Goal: Task Accomplishment & Management: Manage account settings

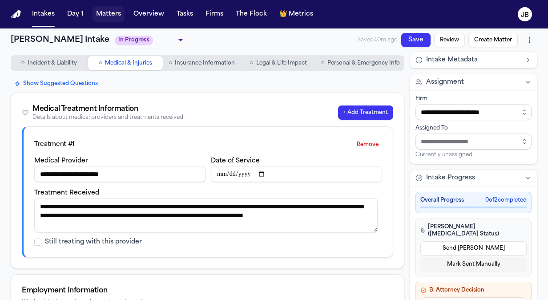
click at [98, 13] on button "Matters" at bounding box center [108, 14] width 32 height 16
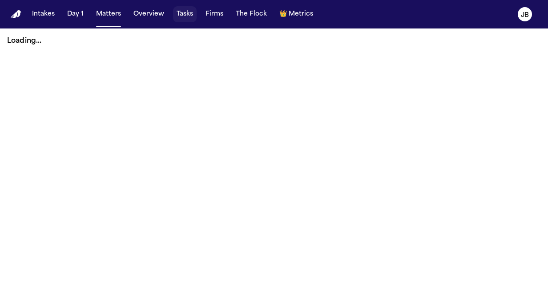
click at [180, 13] on button "Tasks" at bounding box center [185, 14] width 24 height 16
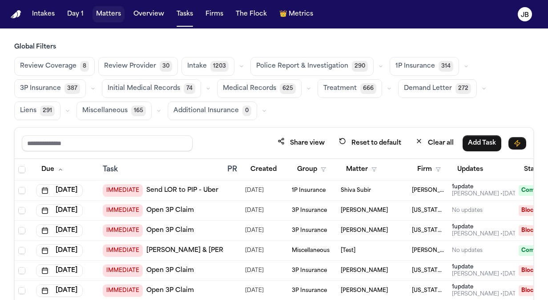
click at [100, 16] on button "Matters" at bounding box center [108, 14] width 32 height 16
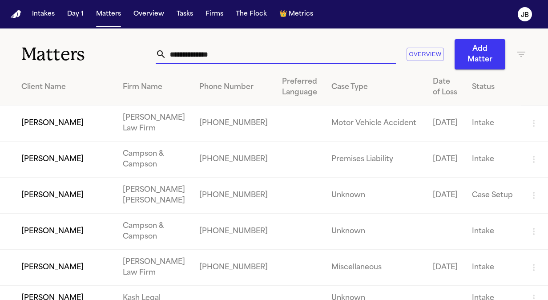
click at [218, 54] on input "text" at bounding box center [280, 54] width 229 height 20
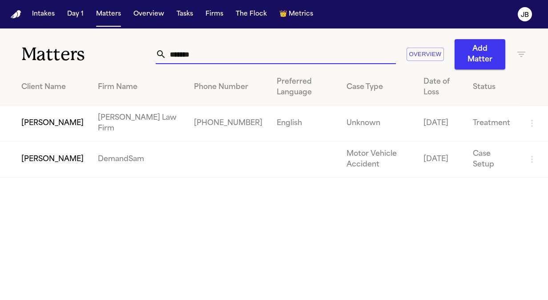
type input "*******"
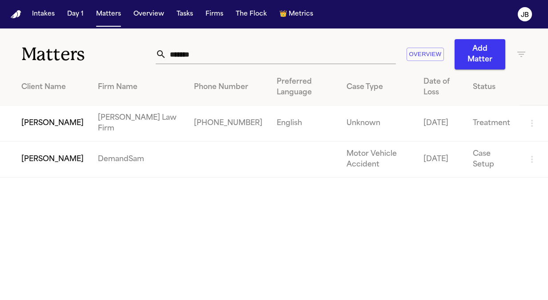
click at [53, 101] on th "Client Name" at bounding box center [45, 87] width 91 height 36
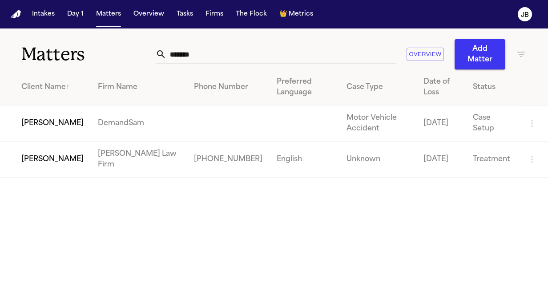
click at [59, 160] on td "[PERSON_NAME]" at bounding box center [45, 159] width 91 height 36
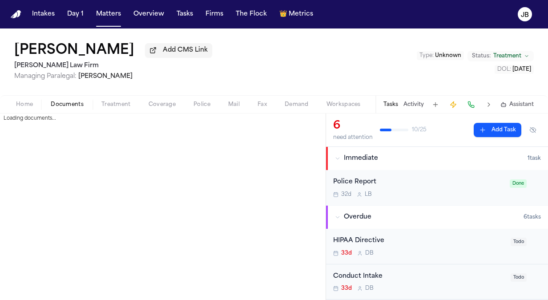
click at [68, 107] on span "Documents" at bounding box center [67, 104] width 33 height 7
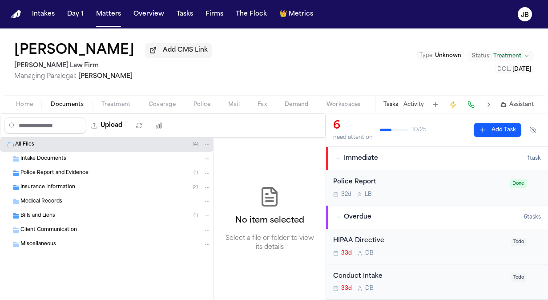
click at [58, 164] on div "Intake Documents" at bounding box center [106, 159] width 213 height 14
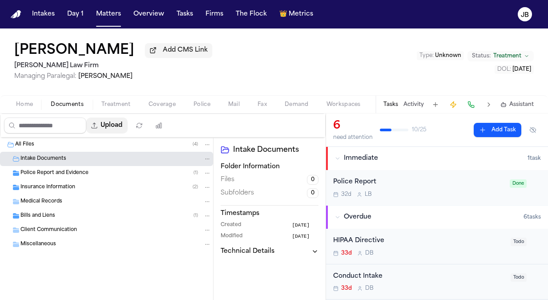
click at [125, 126] on button "Upload" at bounding box center [106, 125] width 41 height 16
select select "**********"
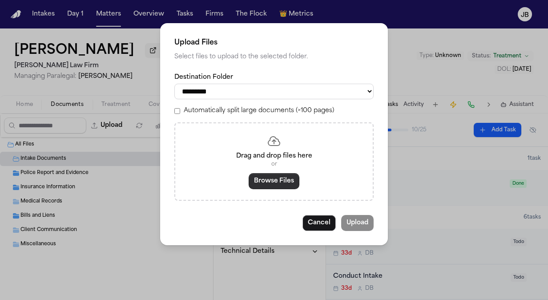
click at [285, 180] on button "Browse Files" at bounding box center [273, 181] width 51 height 16
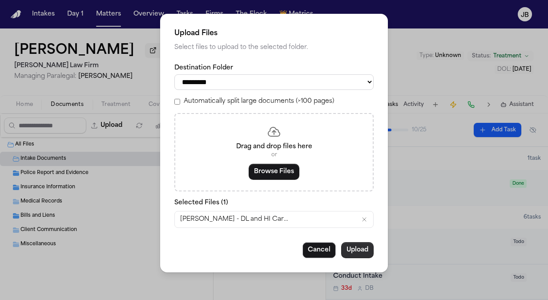
click at [359, 246] on button "Upload" at bounding box center [357, 250] width 32 height 16
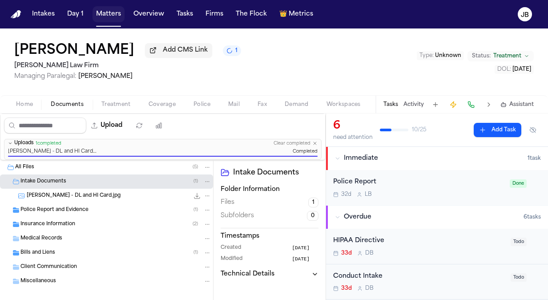
click at [115, 19] on button "Matters" at bounding box center [108, 14] width 32 height 16
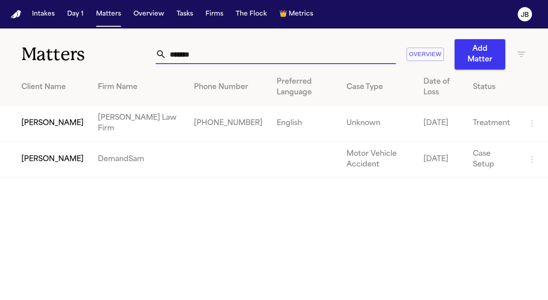
drag, startPoint x: 195, startPoint y: 57, endPoint x: 117, endPoint y: 55, distance: 77.3
click at [117, 55] on div "Matters ******* Overview Add Matter" at bounding box center [274, 48] width 548 height 41
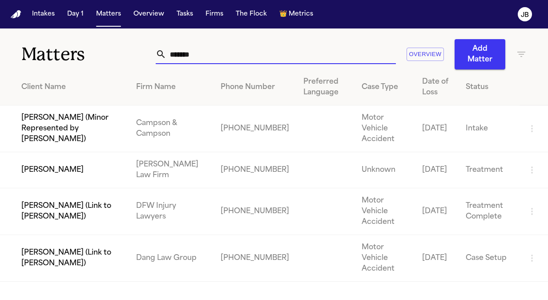
type input "*******"
click at [56, 163] on td "[PERSON_NAME]" at bounding box center [64, 170] width 129 height 36
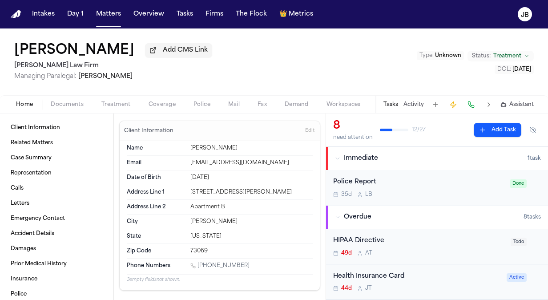
click at [57, 104] on span "Documents" at bounding box center [67, 104] width 33 height 7
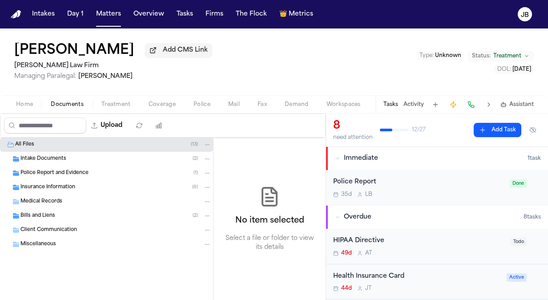
click at [36, 155] on span "Intake Documents" at bounding box center [43, 159] width 46 height 8
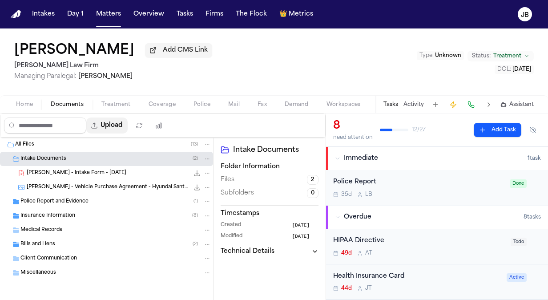
click at [121, 125] on button "Upload" at bounding box center [106, 125] width 41 height 16
select select "**********"
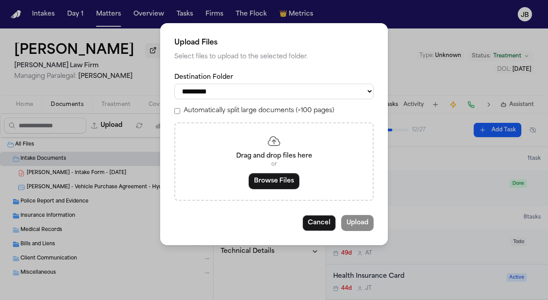
click at [272, 171] on div "Drag and drop files here or Browse Files" at bounding box center [273, 161] width 199 height 78
click at [270, 176] on button "Browse Files" at bounding box center [273, 181] width 51 height 16
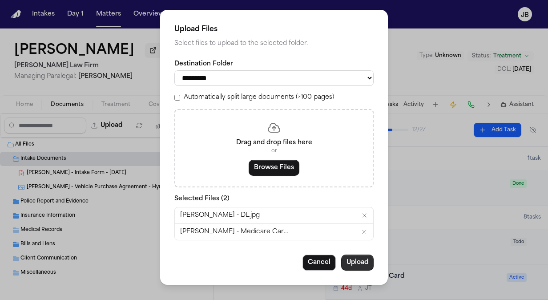
click at [355, 261] on button "Upload" at bounding box center [357, 262] width 32 height 16
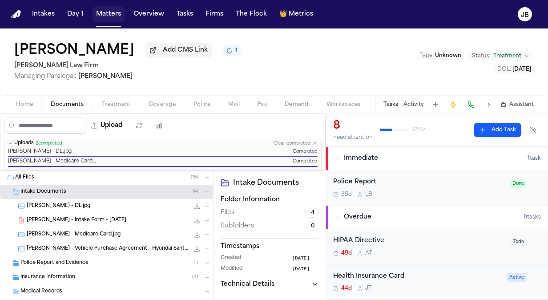
click at [112, 9] on button "Matters" at bounding box center [108, 14] width 32 height 16
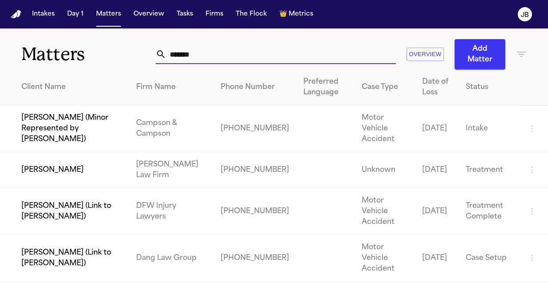
drag, startPoint x: 202, startPoint y: 55, endPoint x: 94, endPoint y: 20, distance: 113.3
click at [95, 56] on div "Matters ******* Overview Add Matter" at bounding box center [274, 48] width 548 height 41
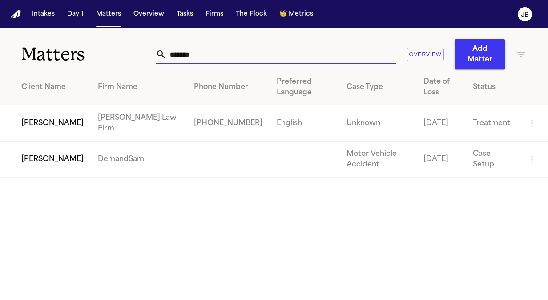
type input "*******"
click at [39, 121] on td "[PERSON_NAME]" at bounding box center [45, 123] width 91 height 36
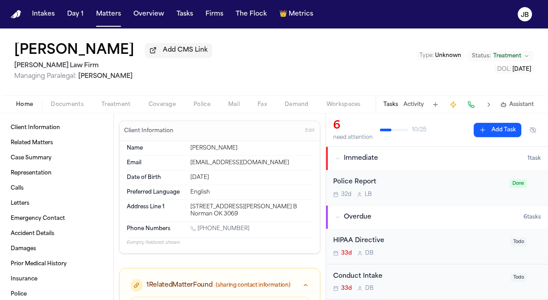
drag, startPoint x: 233, startPoint y: 178, endPoint x: 186, endPoint y: 178, distance: 47.1
click at [186, 178] on div "Date of Birth Dec 22, 1950" at bounding box center [220, 177] width 186 height 15
drag, startPoint x: 211, startPoint y: 217, endPoint x: 186, endPoint y: 207, distance: 26.3
click at [186, 207] on div "Address Line 1 2023 West Lindsey St. Apt. B Norman OK 3069" at bounding box center [220, 210] width 186 height 21
copy div "[STREET_ADDRESS][PERSON_NAME] B Norman OK 3069"
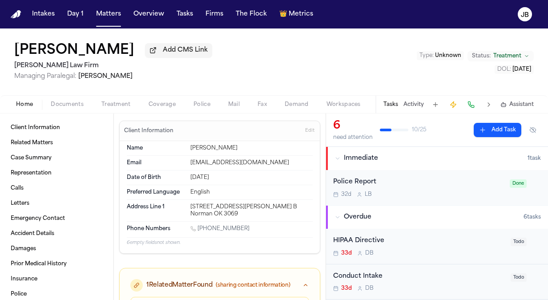
click at [247, 225] on div "[PHONE_NUMBER]" at bounding box center [251, 229] width 122 height 8
click at [305, 132] on span "Edit" at bounding box center [309, 131] width 9 height 6
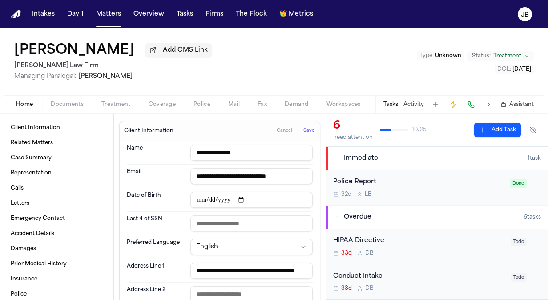
click at [304, 130] on span "Save" at bounding box center [308, 131] width 11 height 6
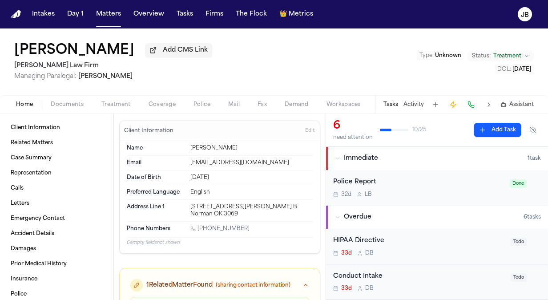
drag, startPoint x: 242, startPoint y: 226, endPoint x: 199, endPoint y: 228, distance: 43.6
click at [199, 228] on div "[PHONE_NUMBER]" at bounding box center [251, 229] width 122 height 8
copy link "(405) 413-2413"
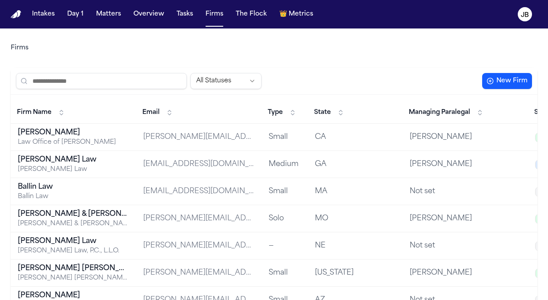
click at [208, 108] on th "Email" at bounding box center [198, 113] width 125 height 22
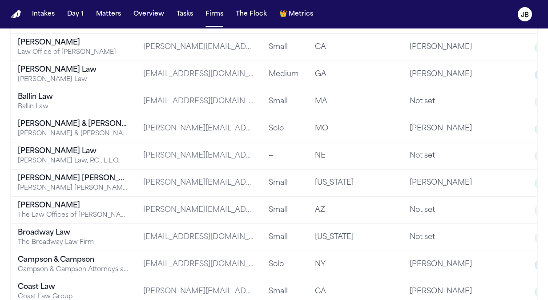
scroll to position [89, 0]
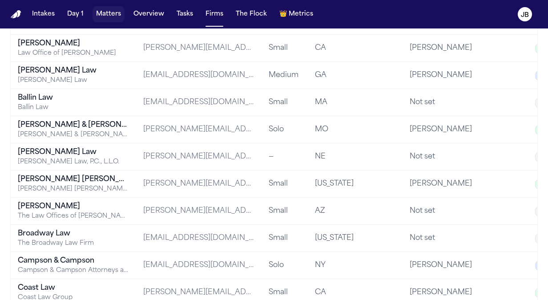
click at [94, 15] on button "Matters" at bounding box center [108, 14] width 32 height 16
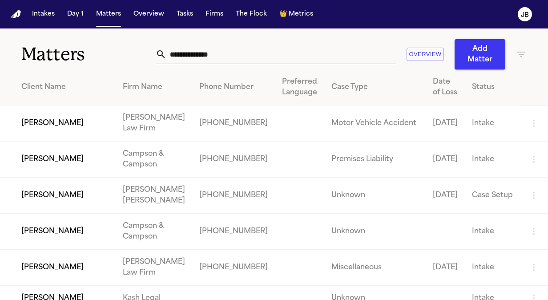
click at [228, 50] on input "text" at bounding box center [280, 54] width 229 height 20
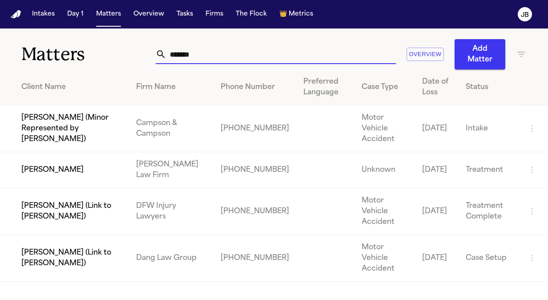
type input "*******"
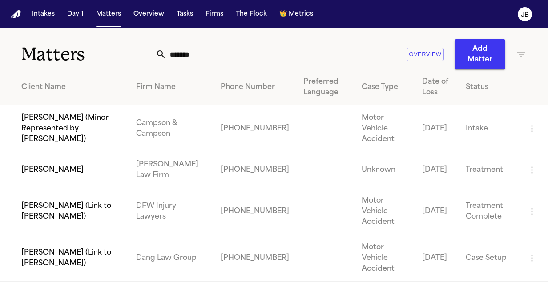
click at [58, 162] on td "[PERSON_NAME]" at bounding box center [64, 170] width 129 height 36
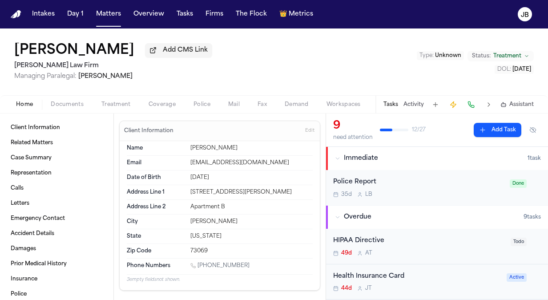
click at [414, 103] on button "Activity" at bounding box center [413, 104] width 20 height 7
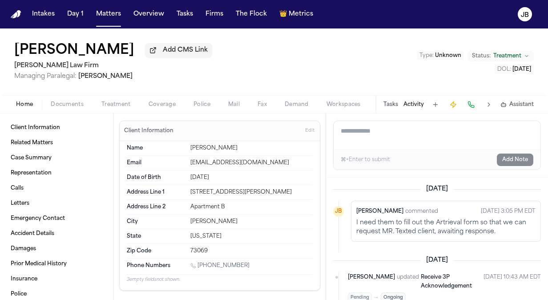
click at [392, 102] on button "Tasks" at bounding box center [390, 104] width 15 height 7
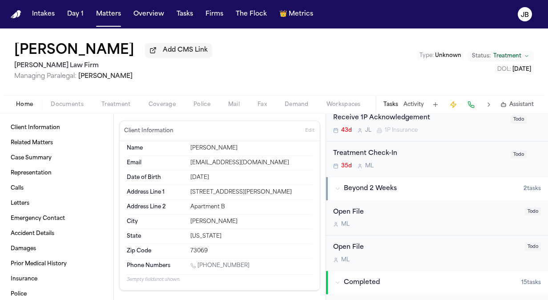
scroll to position [376, 0]
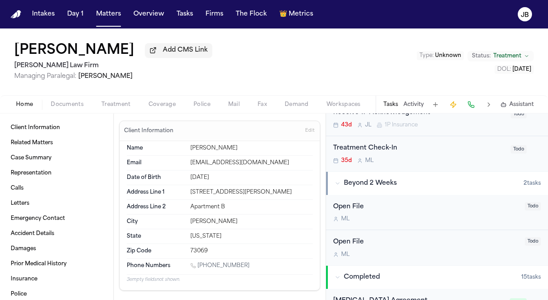
click at [412, 151] on div "Treatment Check-In" at bounding box center [419, 148] width 172 height 10
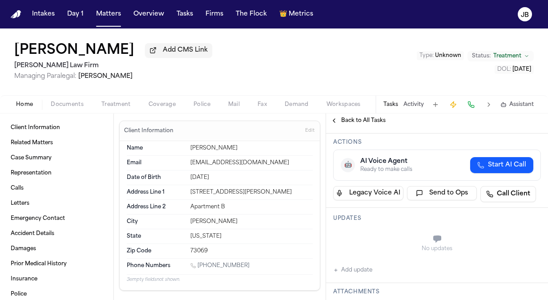
scroll to position [121, 0]
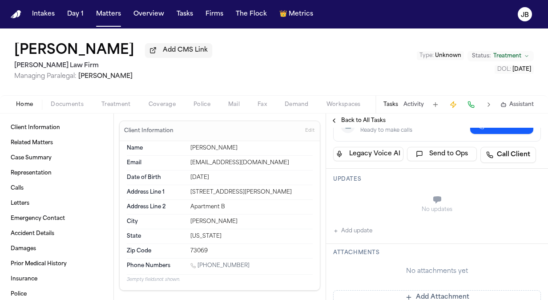
click at [347, 182] on div "Updates No updates Add update" at bounding box center [437, 205] width 222 height 75
click at [350, 231] on button "Add update" at bounding box center [352, 230] width 39 height 11
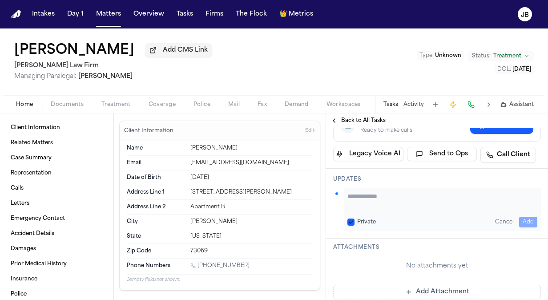
click at [358, 198] on textarea "Add your update" at bounding box center [442, 201] width 190 height 18
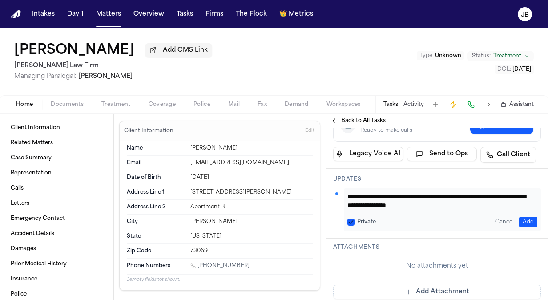
drag, startPoint x: 478, startPoint y: 203, endPoint x: 322, endPoint y: 172, distance: 159.3
click at [322, 172] on div "Client Information Related Matters Case Summary Representation Calls Letters Em…" at bounding box center [274, 206] width 548 height 186
type textarea "**********"
click at [519, 219] on button "Add" at bounding box center [528, 221] width 18 height 11
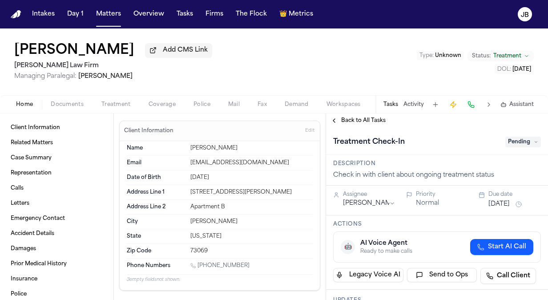
scroll to position [27, 0]
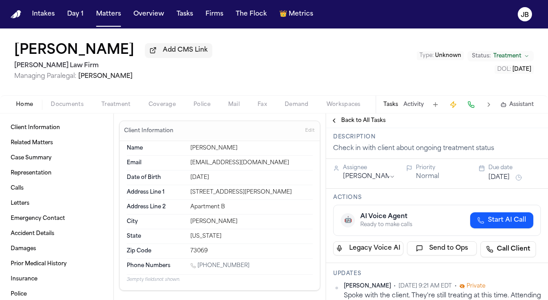
click at [507, 174] on button "[DATE]" at bounding box center [498, 177] width 21 height 9
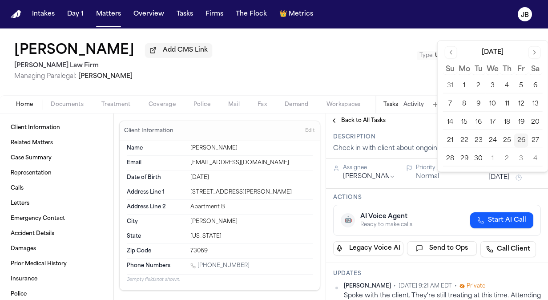
click at [533, 56] on button "Go to next month" at bounding box center [534, 52] width 12 height 12
click at [461, 100] on button "6" at bounding box center [464, 104] width 14 height 14
click at [295, 68] on div "[PERSON_NAME] Add CMS Link [PERSON_NAME] Law Firm Managing Paralegal: [PERSON_N…" at bounding box center [274, 61] width 548 height 67
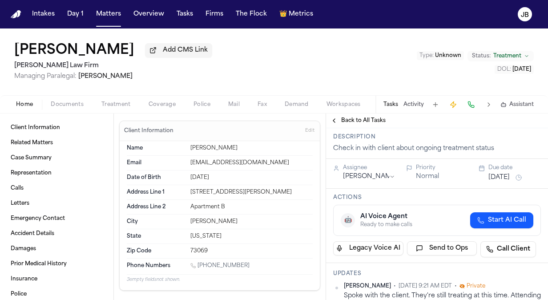
click at [98, 10] on button "Matters" at bounding box center [108, 14] width 32 height 16
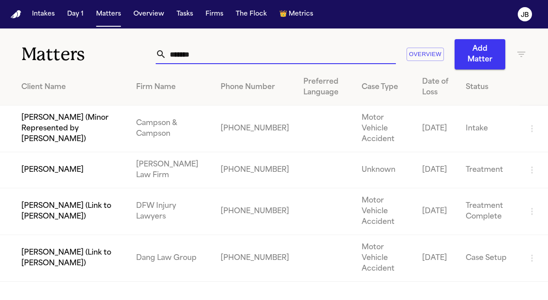
drag, startPoint x: 199, startPoint y: 54, endPoint x: 84, endPoint y: 4, distance: 125.6
click at [84, 22] on div "Intakes Day 1 Matters Overview Tasks Firms The Flock 👑 Metrics JB Matters *****…" at bounding box center [274, 150] width 548 height 300
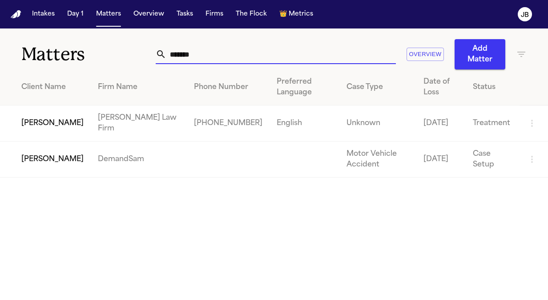
type input "*******"
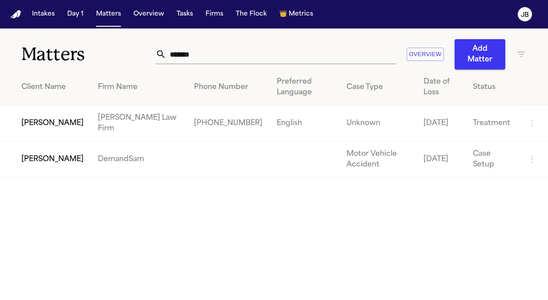
click at [60, 124] on td "[PERSON_NAME]" at bounding box center [45, 123] width 91 height 36
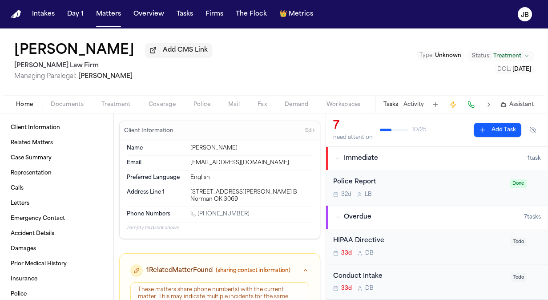
click at [305, 128] on span "Edit" at bounding box center [309, 131] width 9 height 6
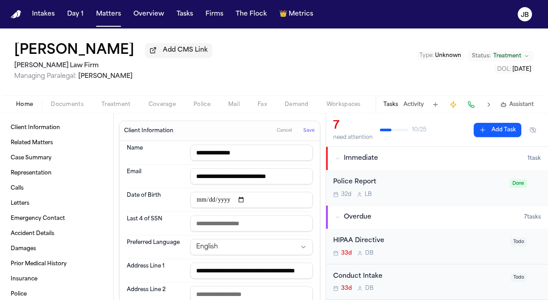
click at [185, 196] on div "Date of Birth" at bounding box center [220, 200] width 186 height 24
click at [199, 196] on input "date" at bounding box center [251, 200] width 122 height 16
type input "**********"
click at [306, 134] on button "Save" at bounding box center [308, 131] width 16 height 14
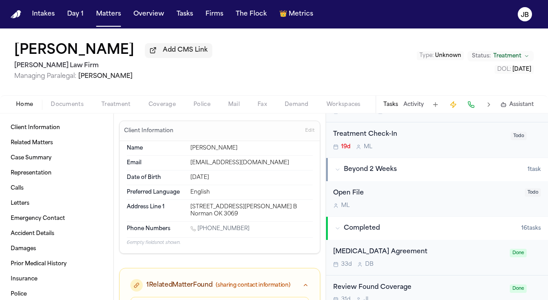
scroll to position [320, 0]
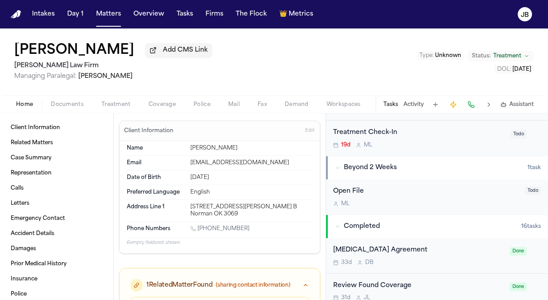
click at [439, 135] on div "Treatment Check-In" at bounding box center [419, 133] width 172 height 10
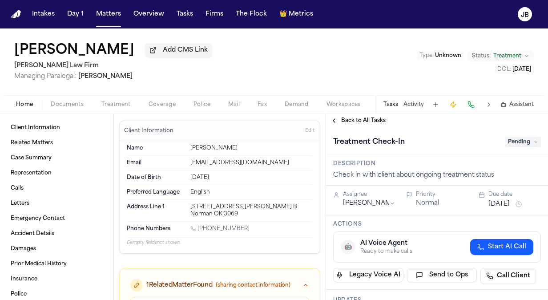
click at [519, 139] on span "Pending" at bounding box center [523, 141] width 36 height 11
type input "**"
click at [507, 177] on div "Ongoing" at bounding box center [501, 177] width 75 height 11
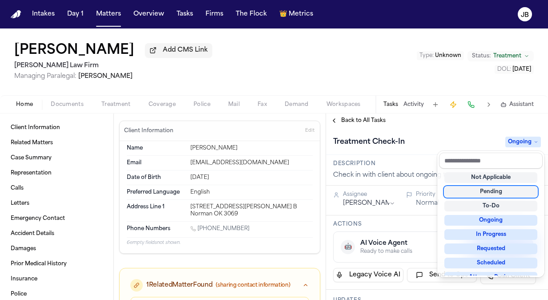
click at [412, 144] on div "Treatment Check-In Ongoing" at bounding box center [437, 142] width 208 height 14
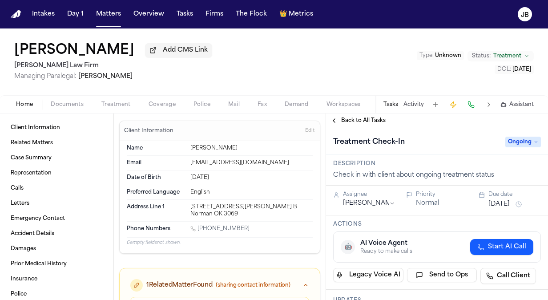
click at [491, 202] on button "[DATE]" at bounding box center [498, 204] width 21 height 9
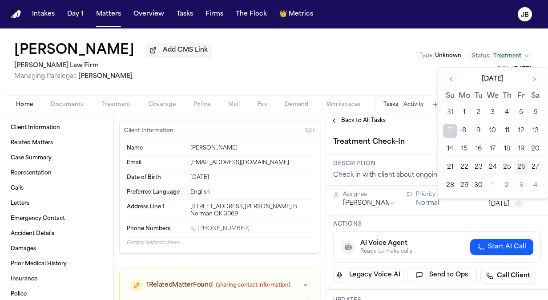
click at [535, 80] on button "Go to next month" at bounding box center [534, 79] width 12 height 12
click at [464, 128] on button "6" at bounding box center [464, 131] width 14 height 14
click at [364, 58] on div "[PERSON_NAME] Add CMS Link [PERSON_NAME] Law Firm Managing Paralegal: [PERSON_N…" at bounding box center [274, 61] width 548 height 67
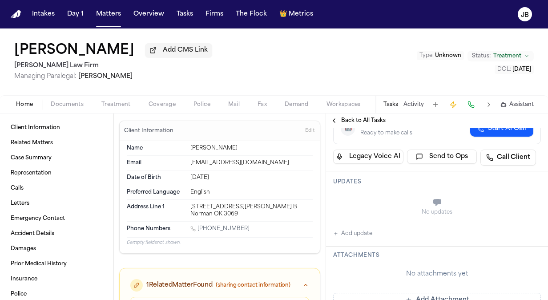
scroll to position [157, 0]
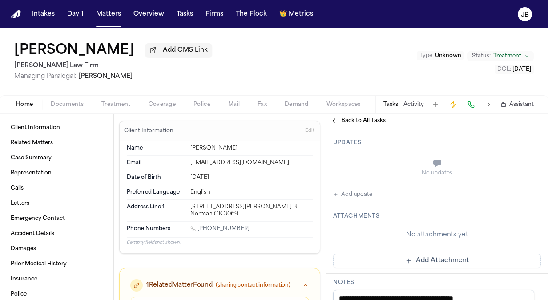
click at [349, 193] on button "Add update" at bounding box center [352, 194] width 39 height 11
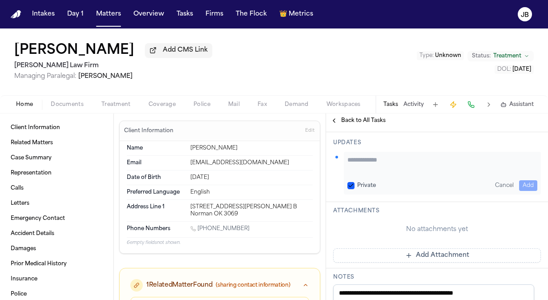
click at [356, 155] on textarea "Add your update" at bounding box center [442, 164] width 190 height 18
paste textarea "**********"
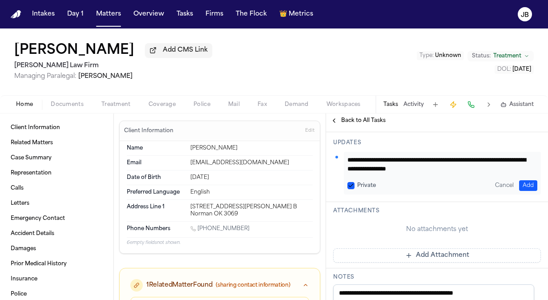
type textarea "**********"
click at [521, 184] on button "Add" at bounding box center [528, 185] width 18 height 11
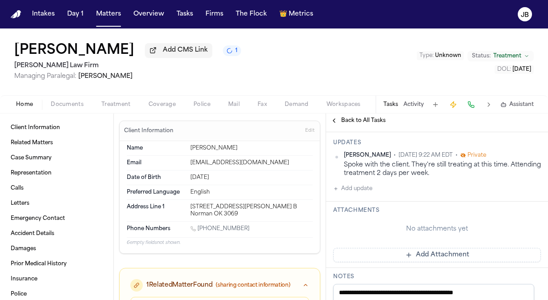
click at [66, 104] on span "Documents" at bounding box center [67, 104] width 33 height 7
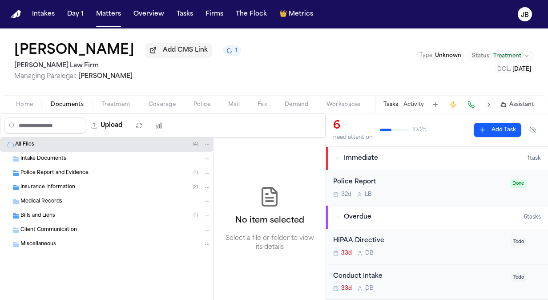
click at [53, 179] on div "Police Report and Evidence ( 1 )" at bounding box center [106, 173] width 213 height 14
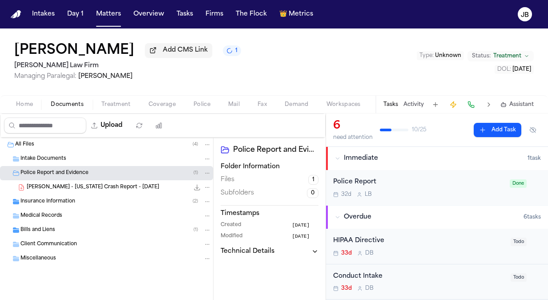
click at [48, 180] on div "[PERSON_NAME] - [US_STATE] Crash Report - [DATE] 431.4 KB • PDF" at bounding box center [106, 187] width 213 height 14
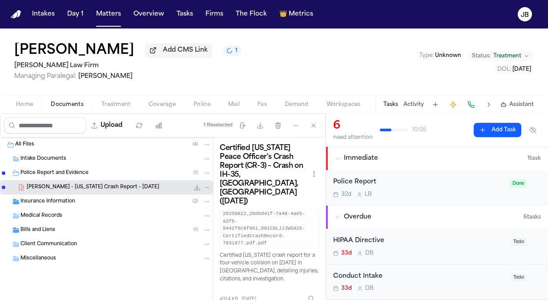
click at [52, 208] on div "Medical Records" at bounding box center [106, 215] width 213 height 14
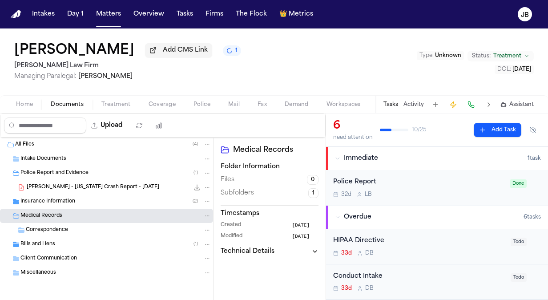
click at [59, 199] on span "Insurance Information" at bounding box center [47, 202] width 55 height 8
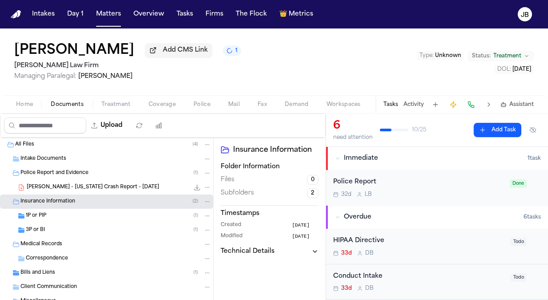
click at [21, 103] on span "Home" at bounding box center [24, 104] width 17 height 7
